Goal: Task Accomplishment & Management: Use online tool/utility

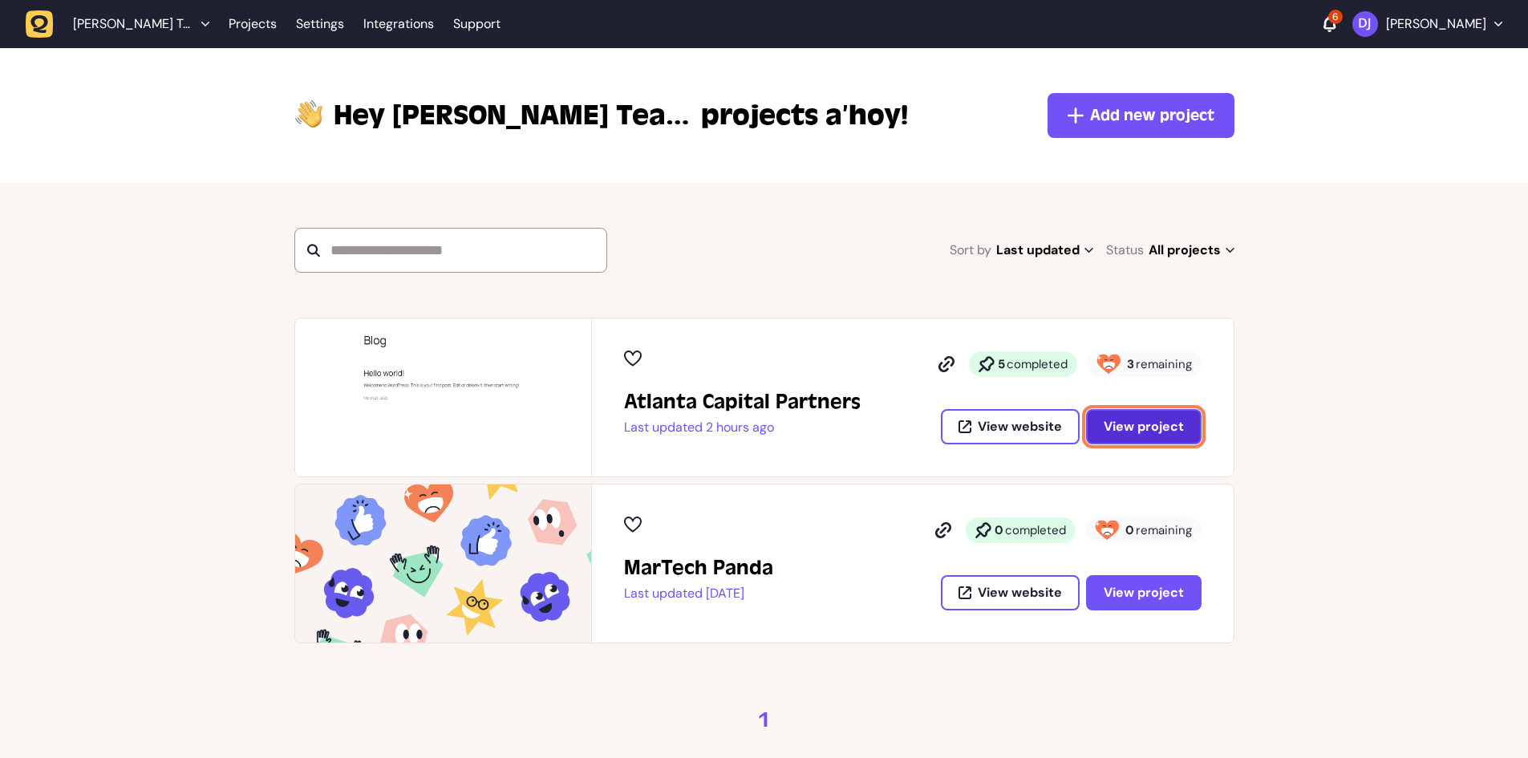
click at [1112, 420] on span "View project" at bounding box center [1144, 426] width 80 height 13
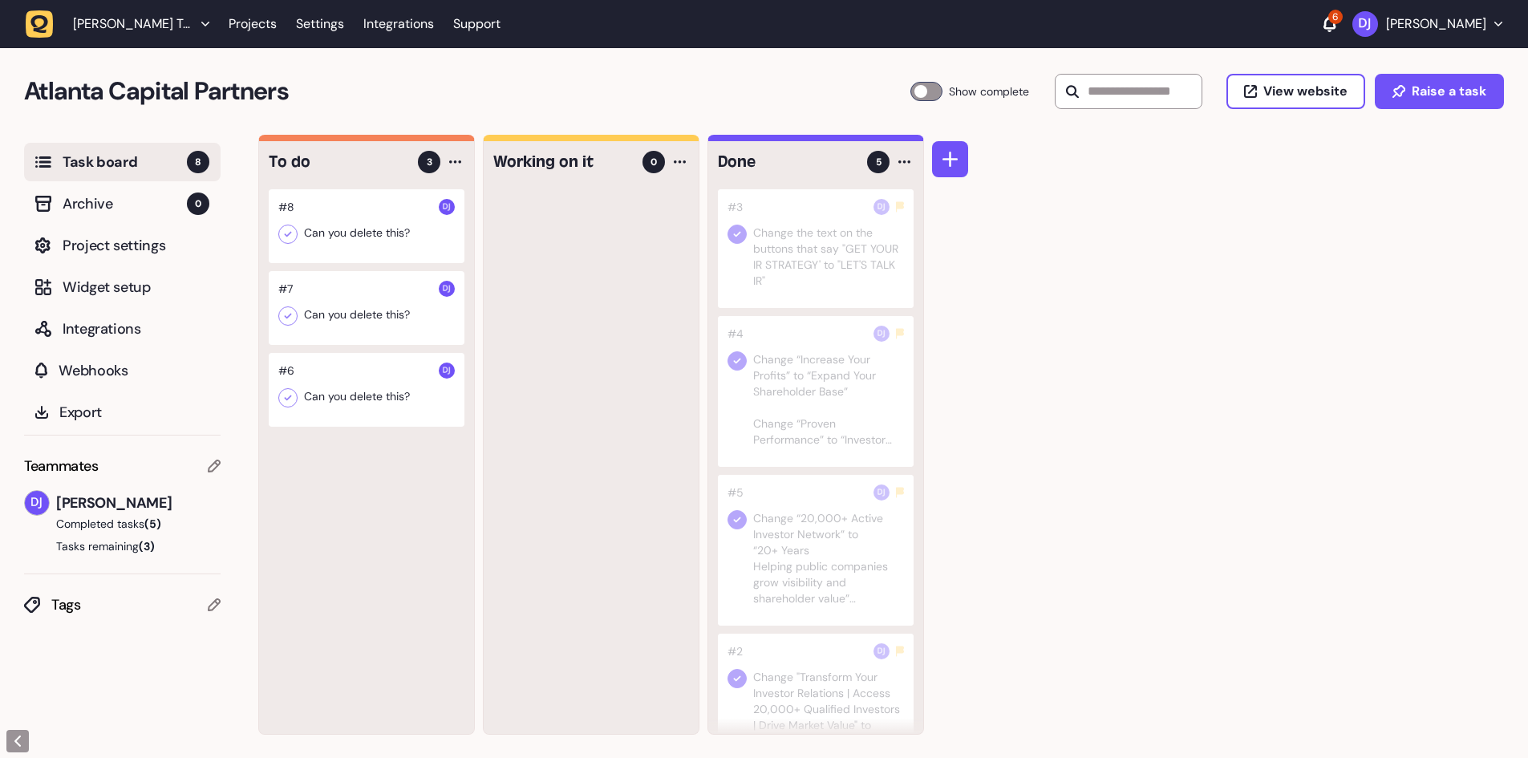
click at [298, 234] on div at bounding box center [367, 226] width 196 height 74
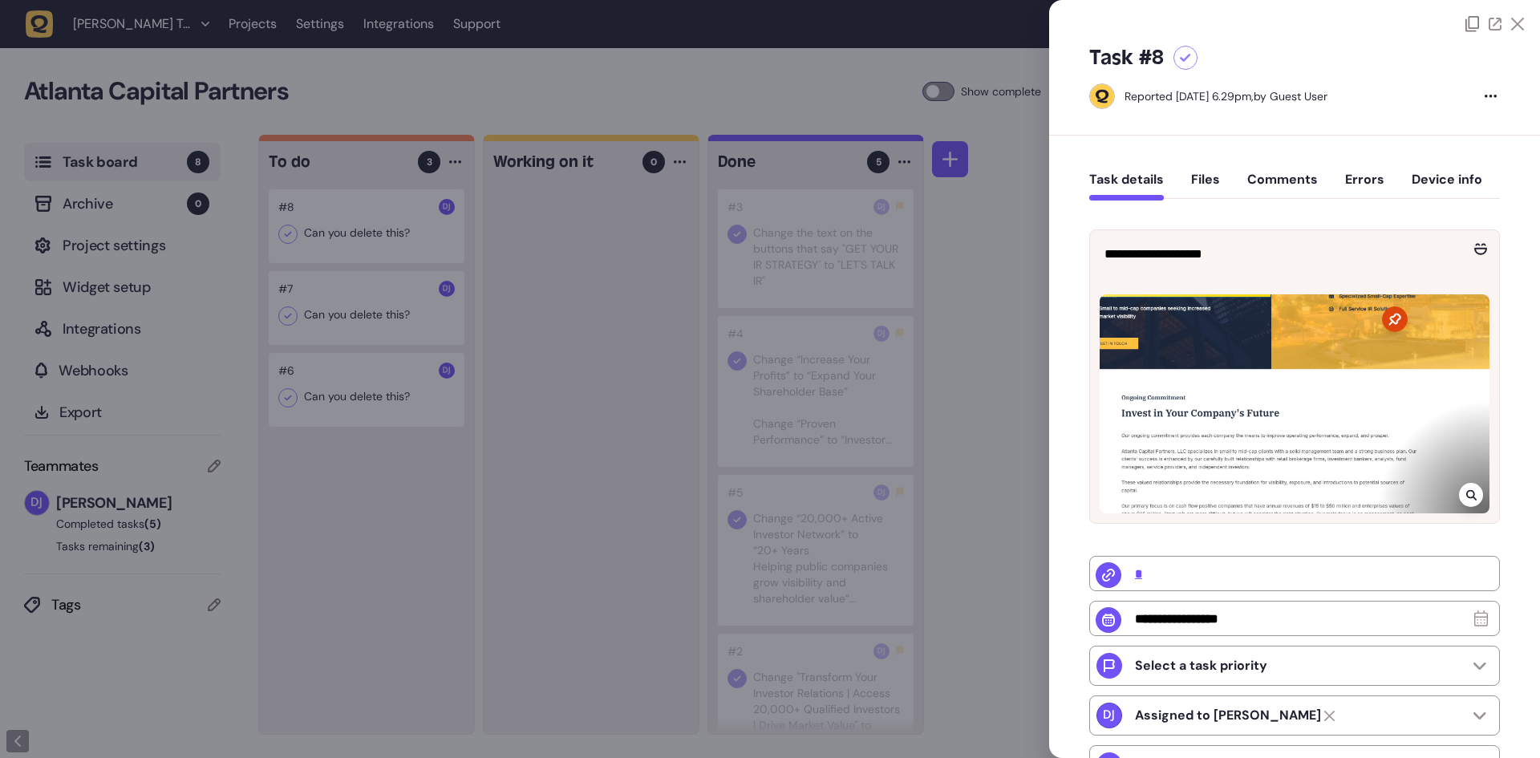
click at [1188, 62] on icon at bounding box center [1185, 58] width 11 height 9
click at [419, 309] on div at bounding box center [770, 379] width 1540 height 758
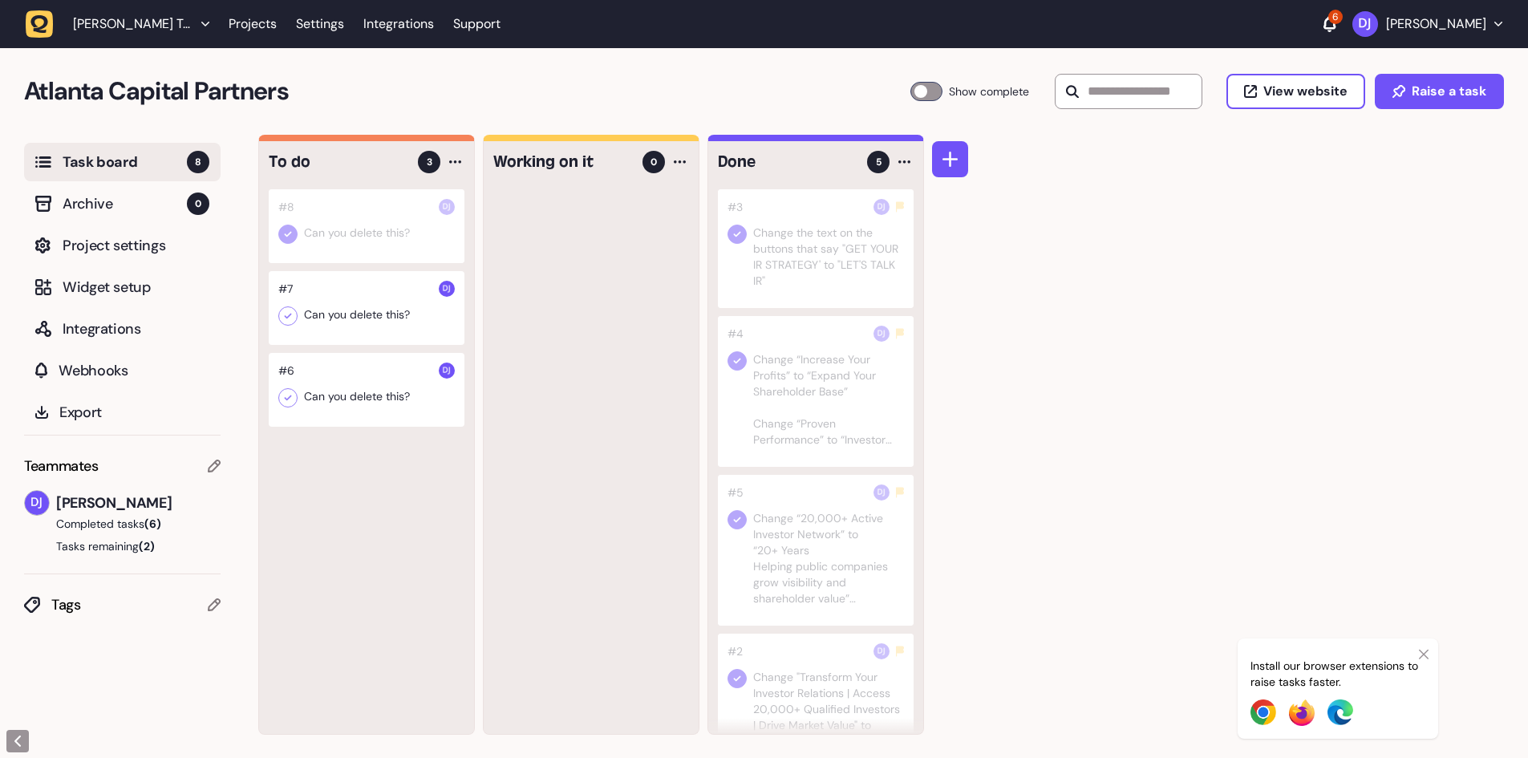
click at [427, 307] on div at bounding box center [367, 308] width 196 height 74
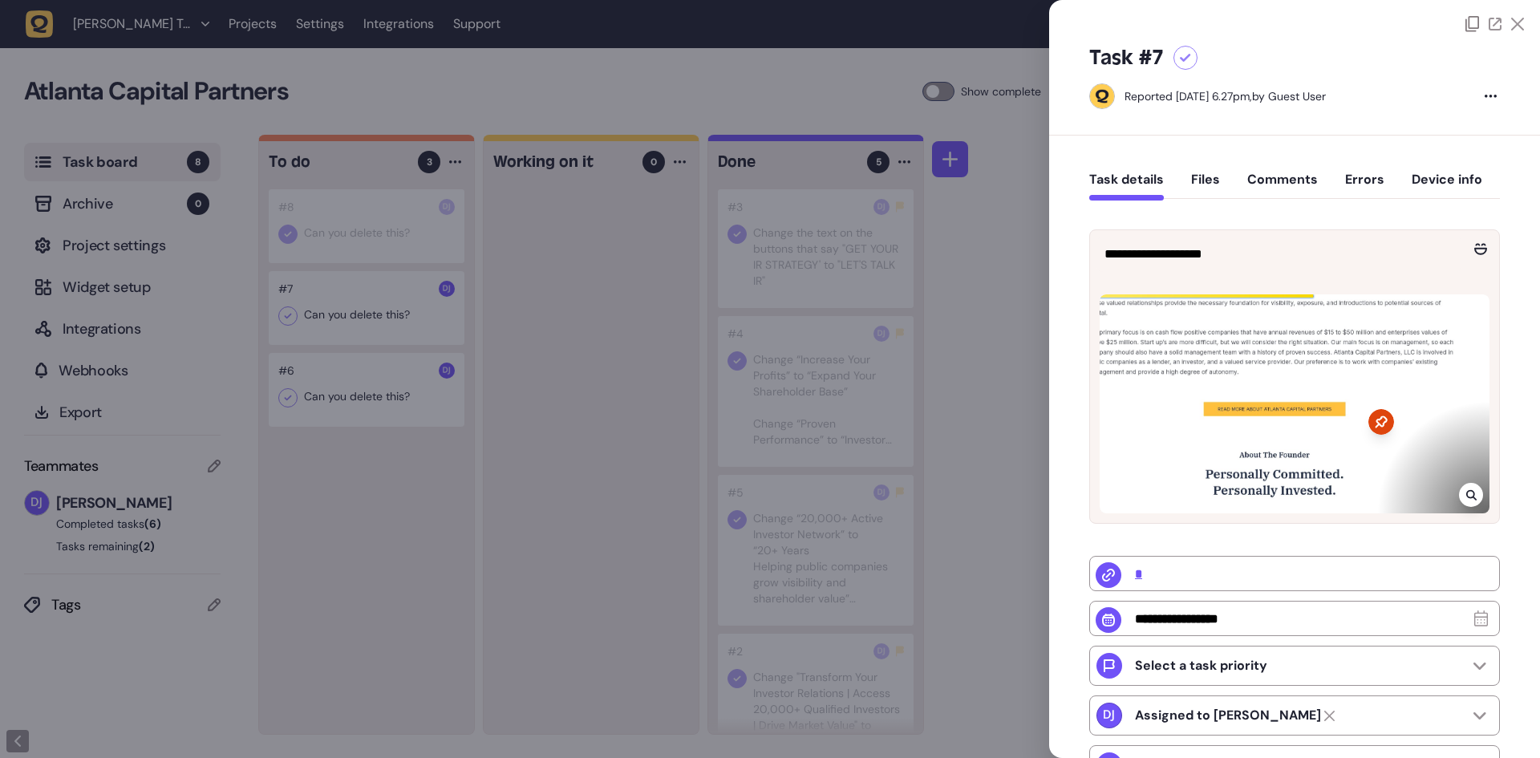
click at [1182, 59] on icon at bounding box center [1185, 58] width 11 height 9
click at [334, 405] on div at bounding box center [770, 379] width 1540 height 758
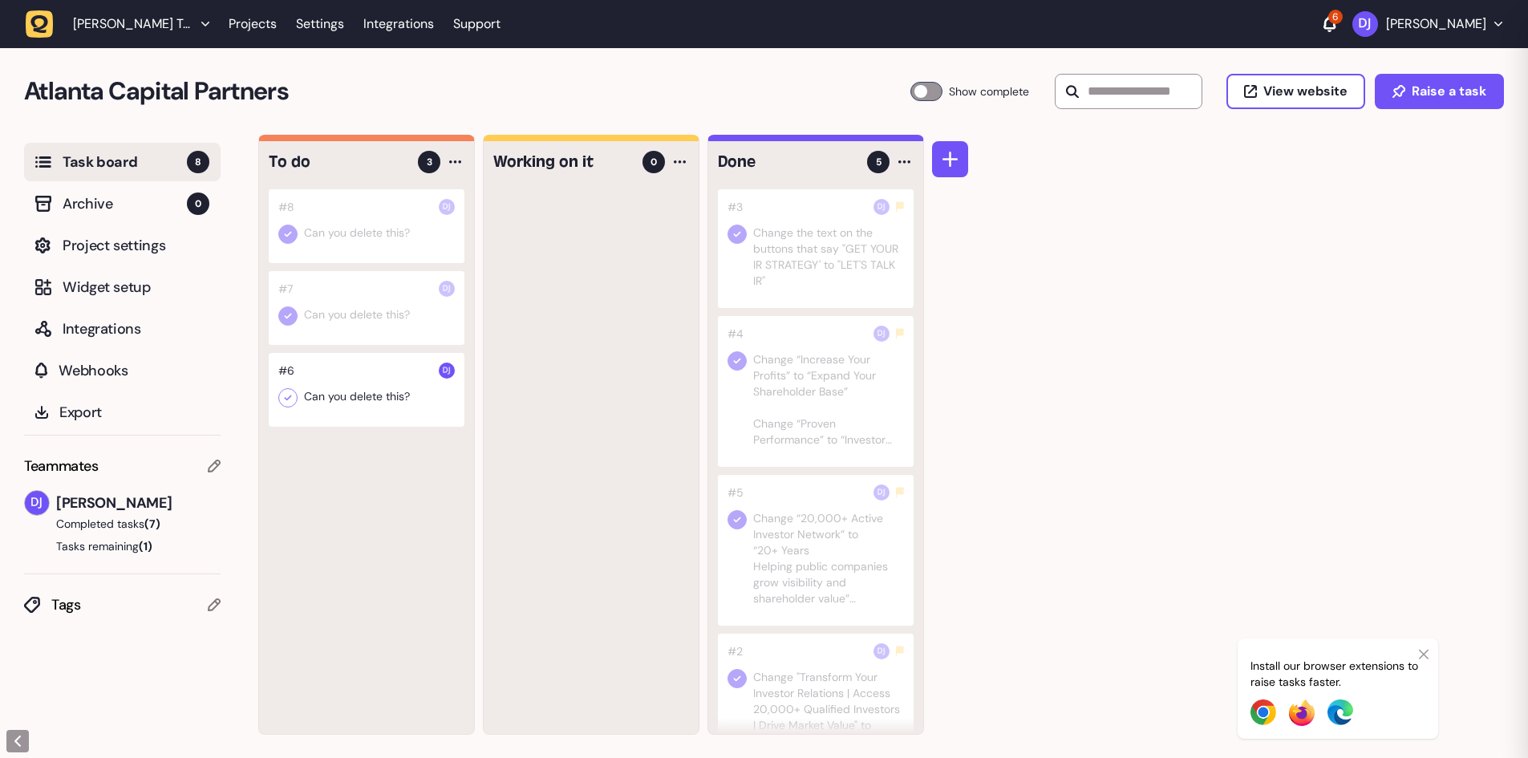
click at [346, 405] on div at bounding box center [367, 390] width 196 height 74
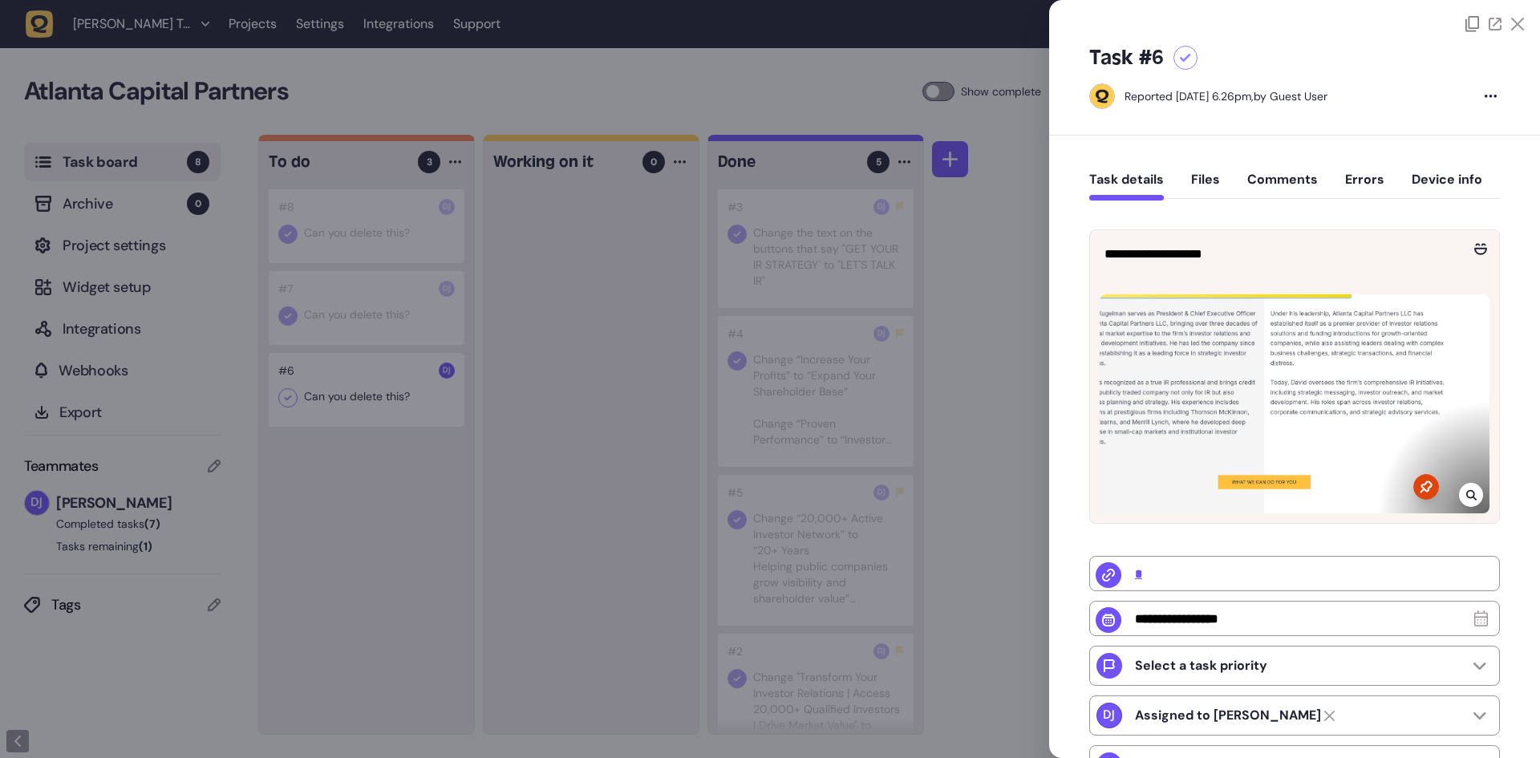
click at [1183, 55] on icon at bounding box center [1185, 58] width 11 height 9
click at [1516, 28] on icon at bounding box center [1517, 24] width 13 height 13
